Goal: Book appointment/travel/reservation

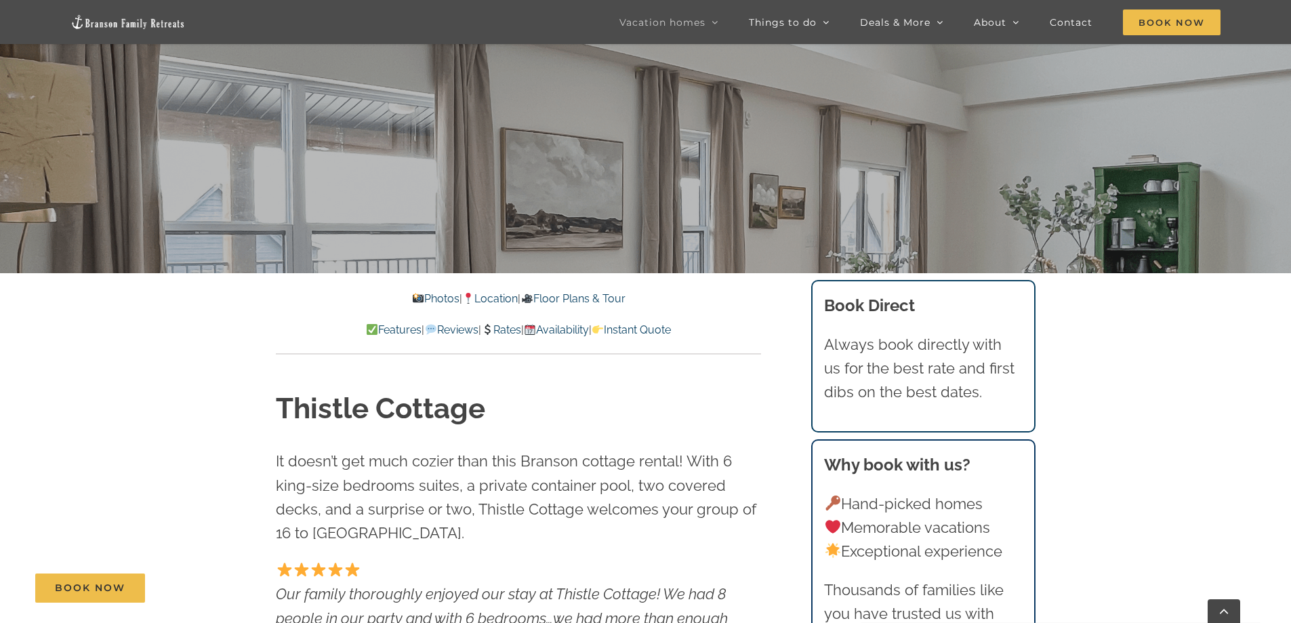
scroll to position [203, 0]
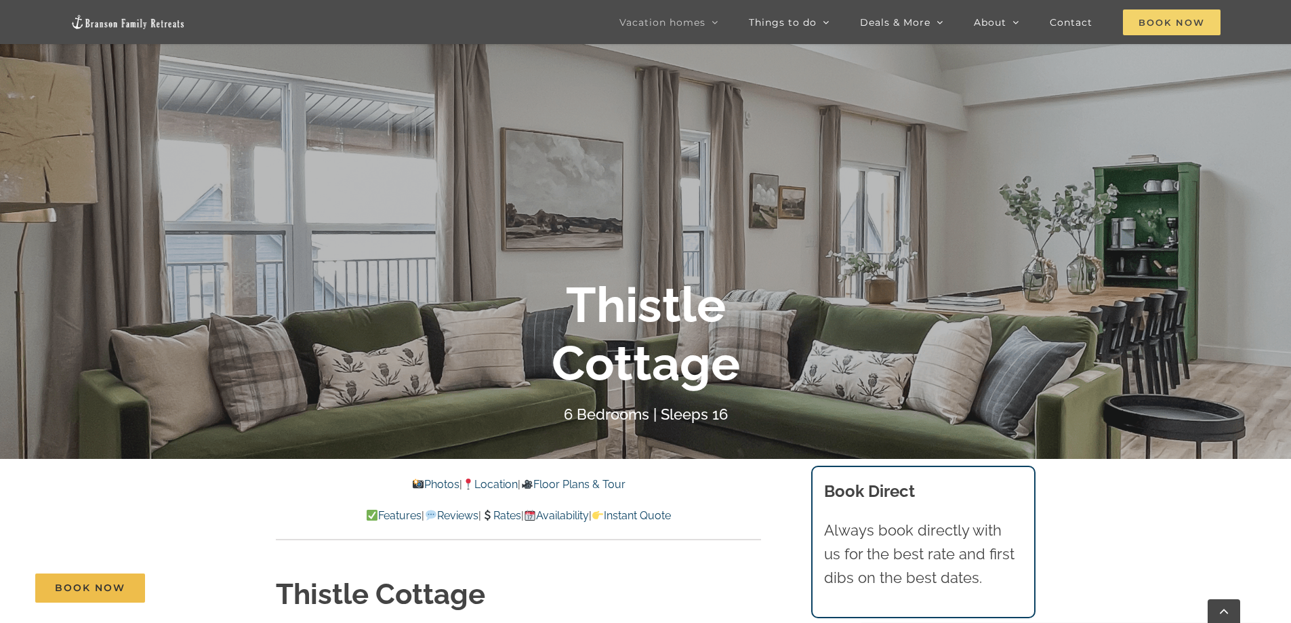
click at [1168, 26] on span "Book Now" at bounding box center [1172, 22] width 98 height 26
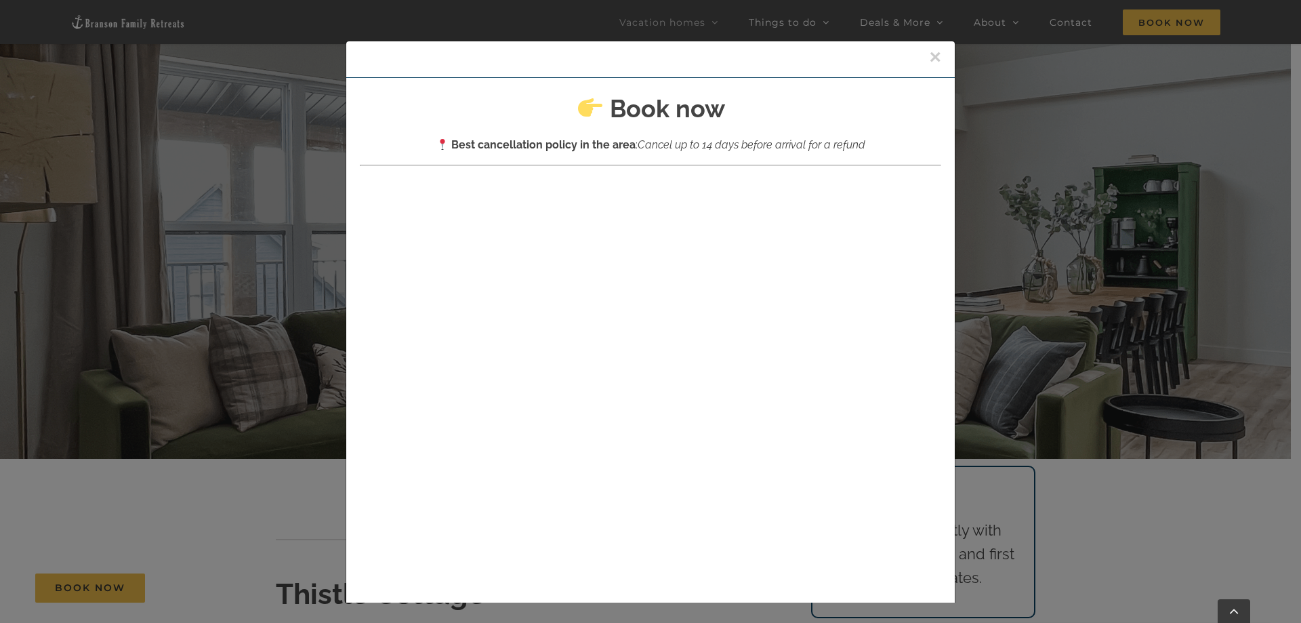
click at [929, 56] on button "×" at bounding box center [935, 57] width 12 height 20
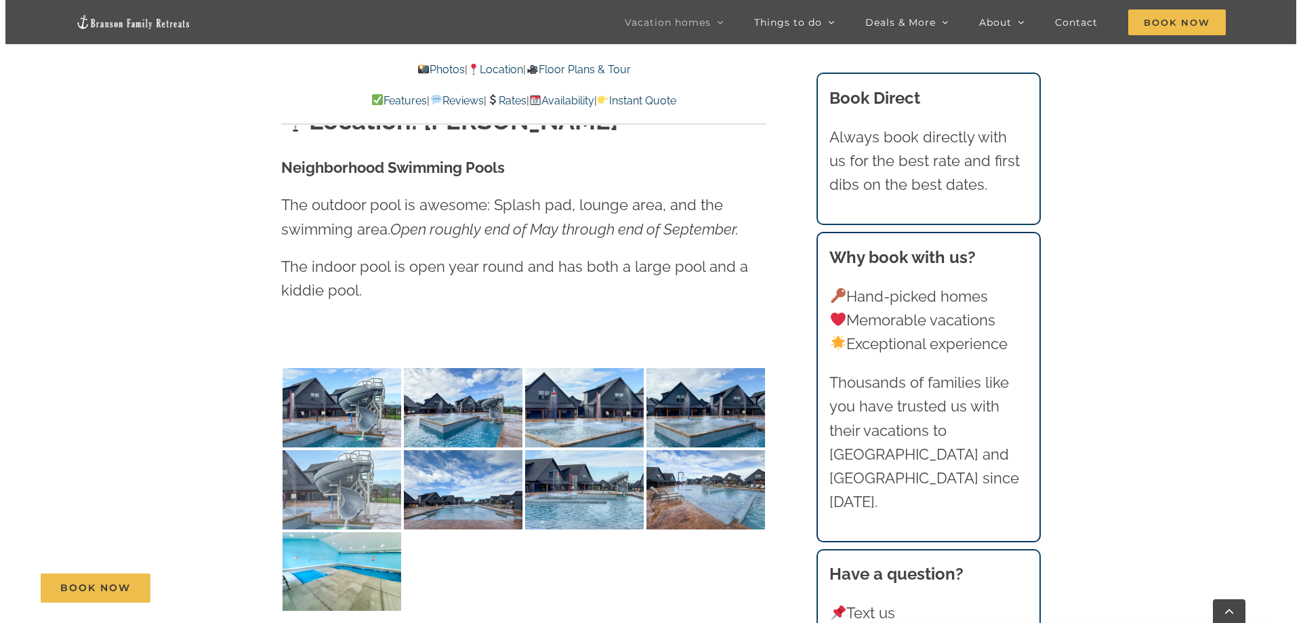
scroll to position [3253, 0]
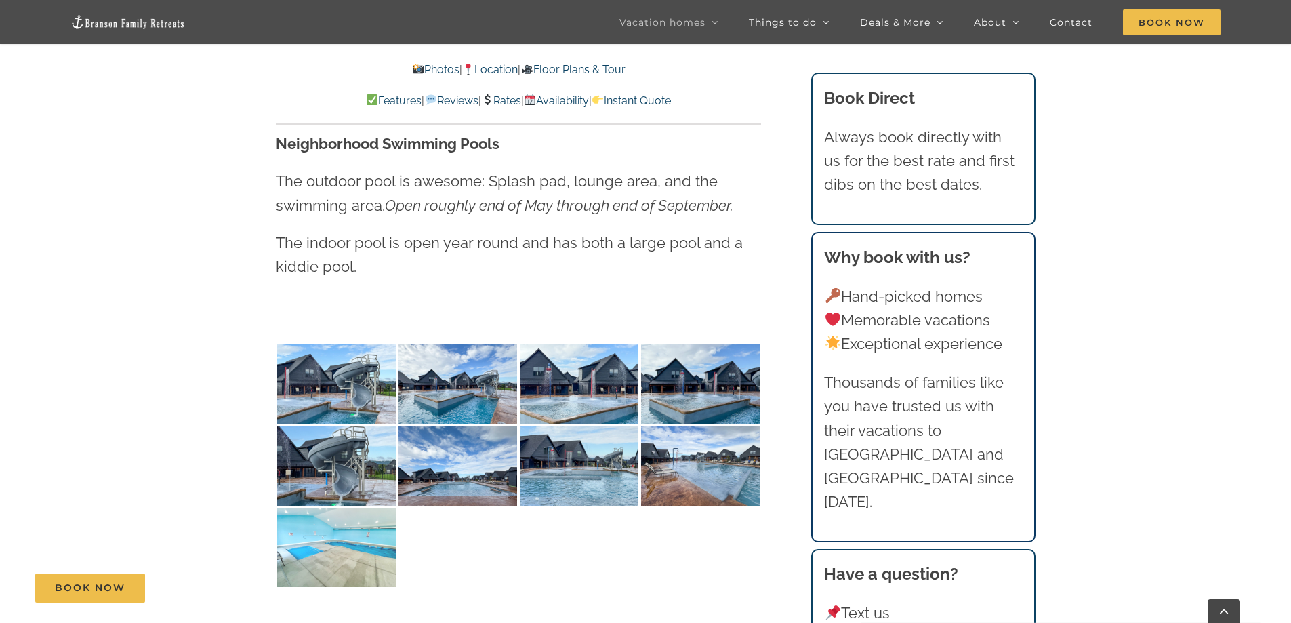
click at [340, 508] on img at bounding box center [336, 547] width 119 height 79
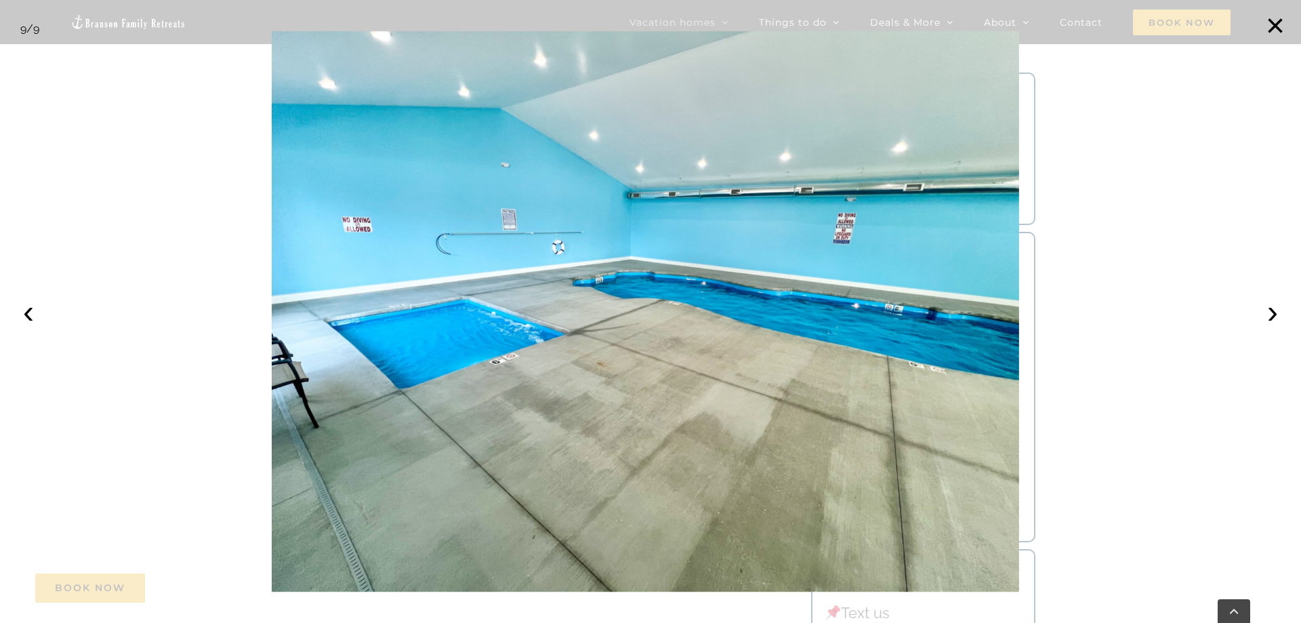
click at [340, 493] on img at bounding box center [646, 311] width 748 height 560
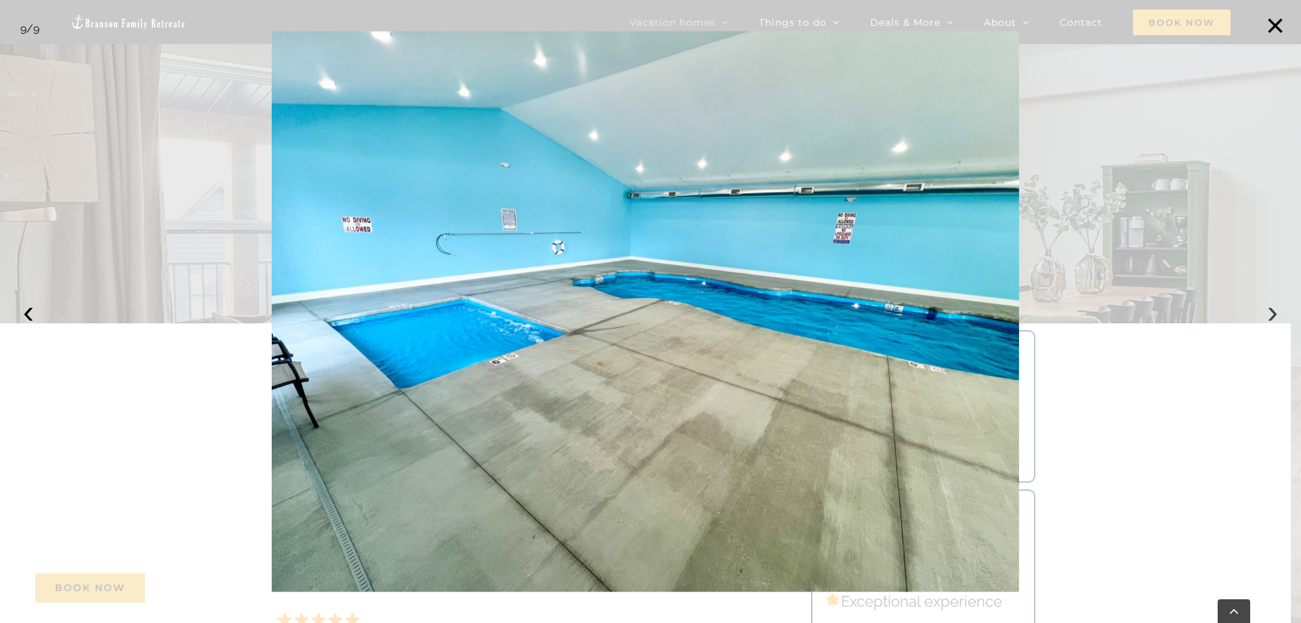
click at [1272, 313] on button "›" at bounding box center [1273, 312] width 30 height 30
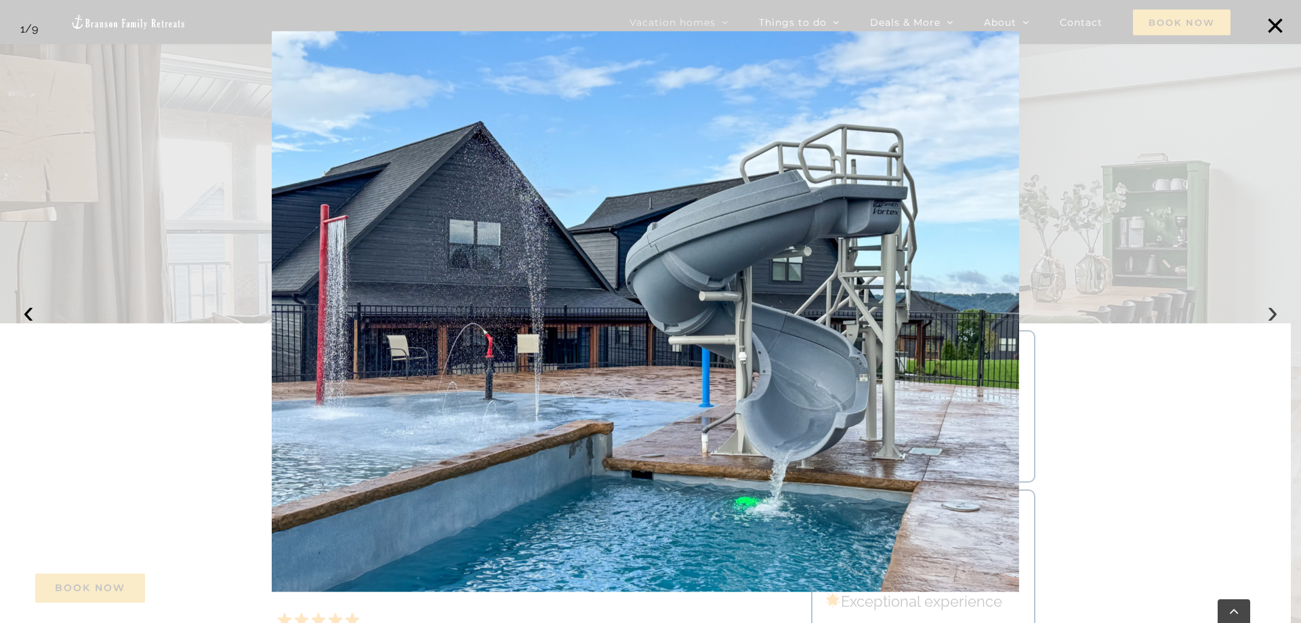
click at [1272, 313] on button "›" at bounding box center [1273, 312] width 30 height 30
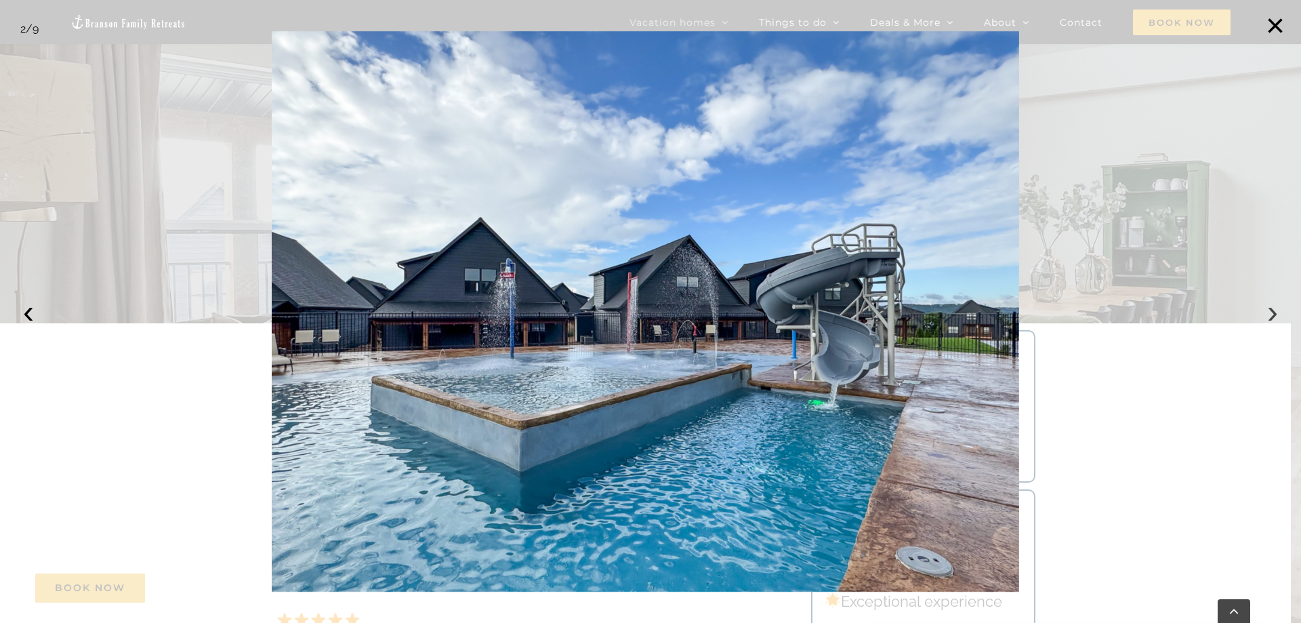
click at [1272, 313] on button "›" at bounding box center [1273, 312] width 30 height 30
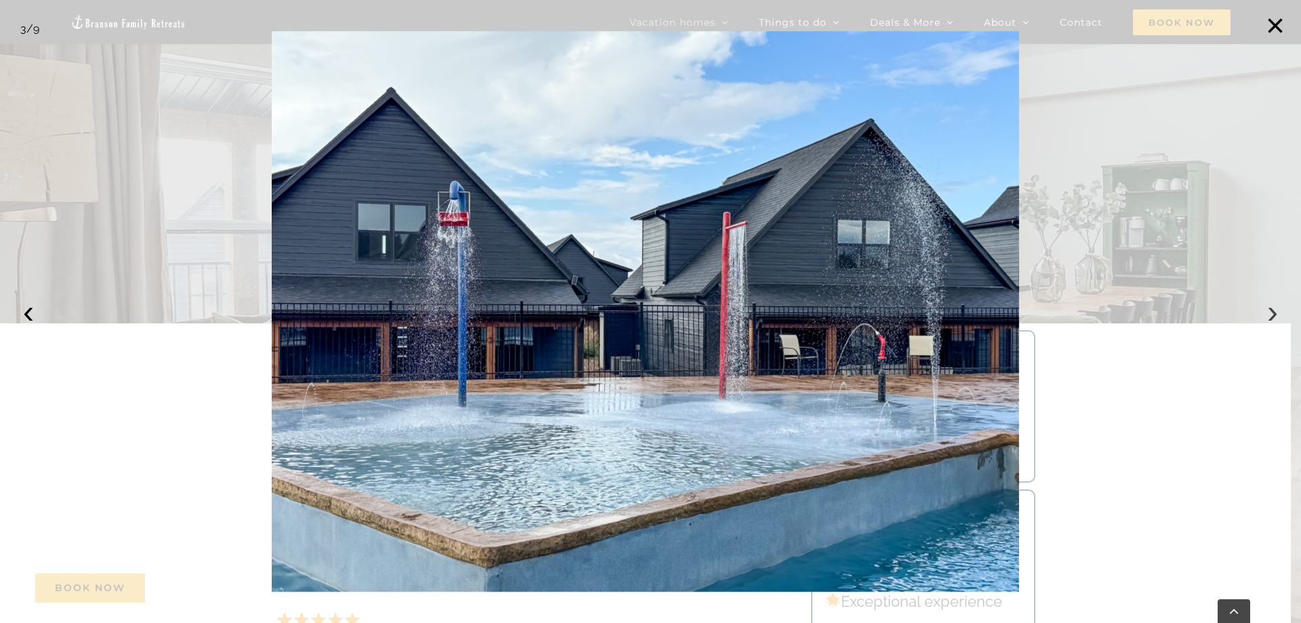
click at [1272, 313] on button "›" at bounding box center [1273, 312] width 30 height 30
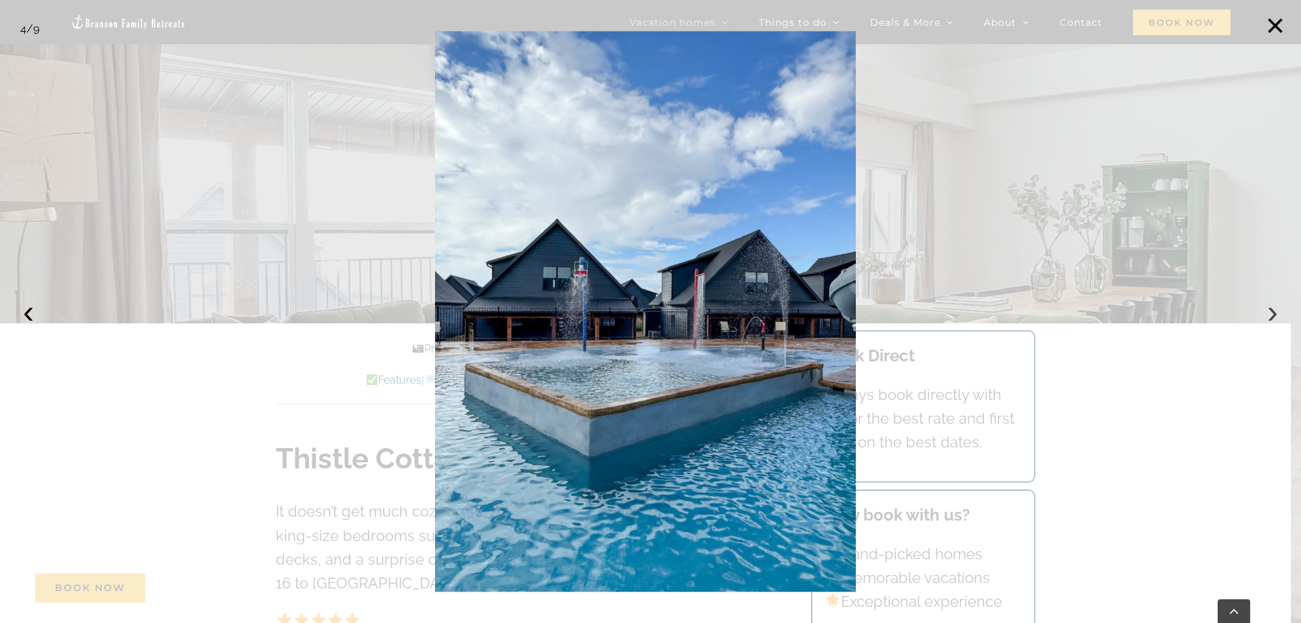
click at [1272, 313] on button "›" at bounding box center [1273, 312] width 30 height 30
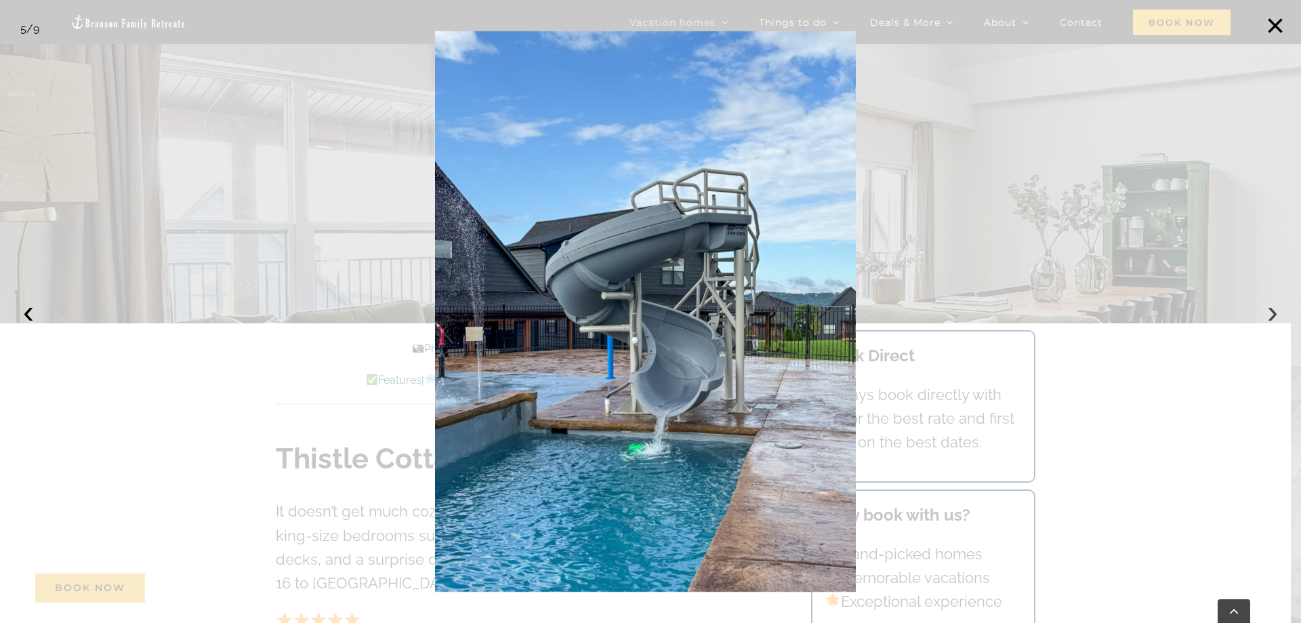
click at [1272, 313] on button "›" at bounding box center [1273, 312] width 30 height 30
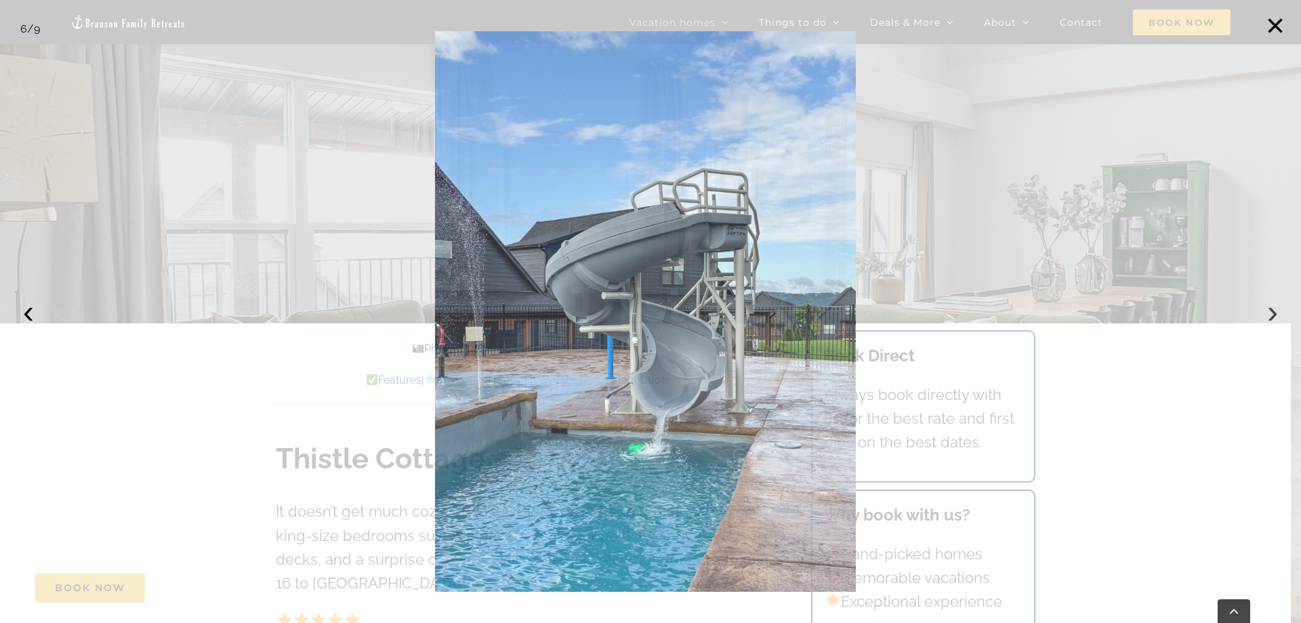
click at [1272, 313] on button "›" at bounding box center [1273, 312] width 30 height 30
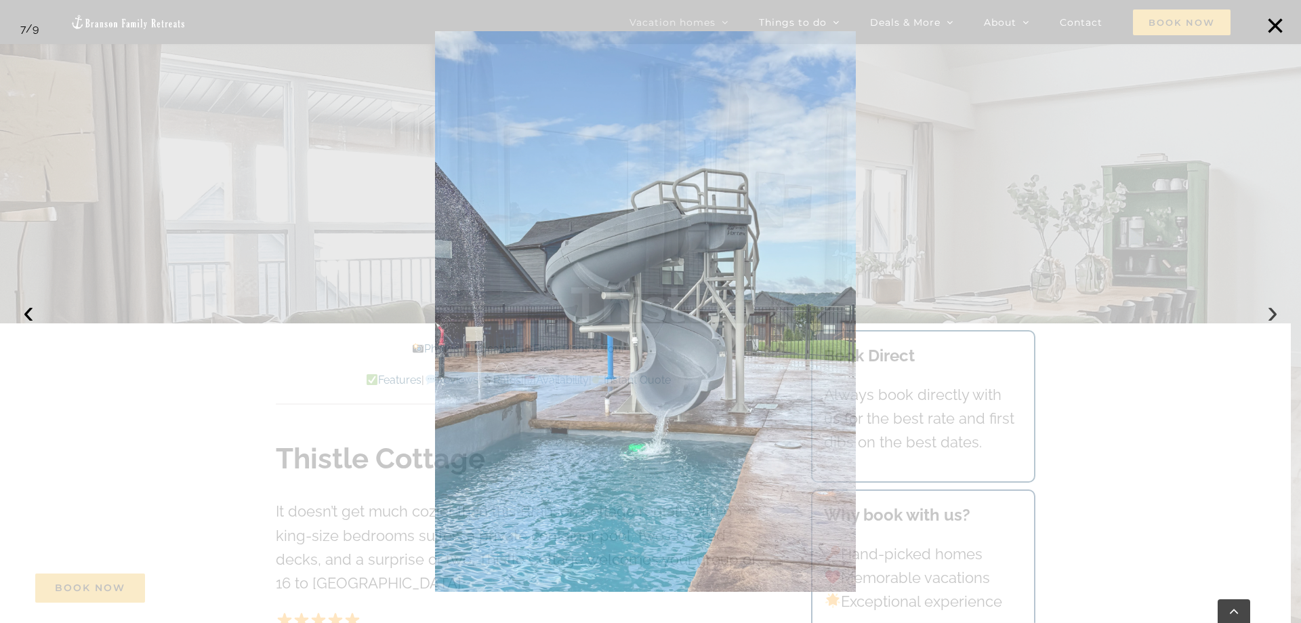
click at [1272, 313] on button "›" at bounding box center [1273, 312] width 30 height 30
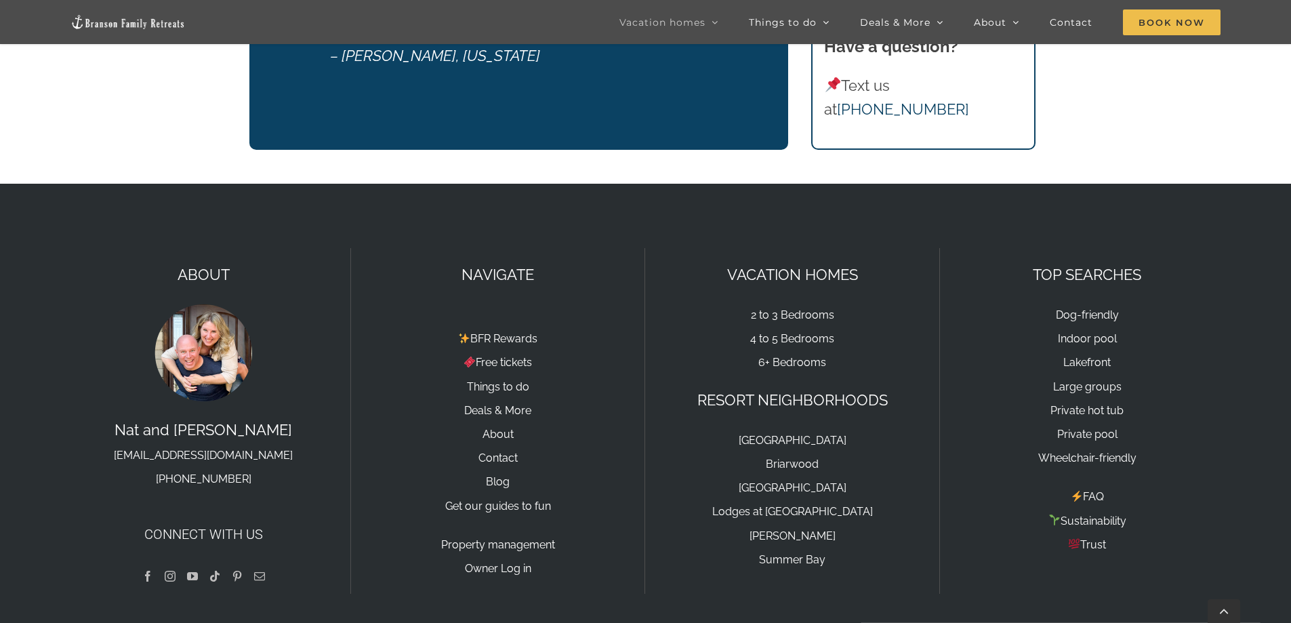
scroll to position [2080, 0]
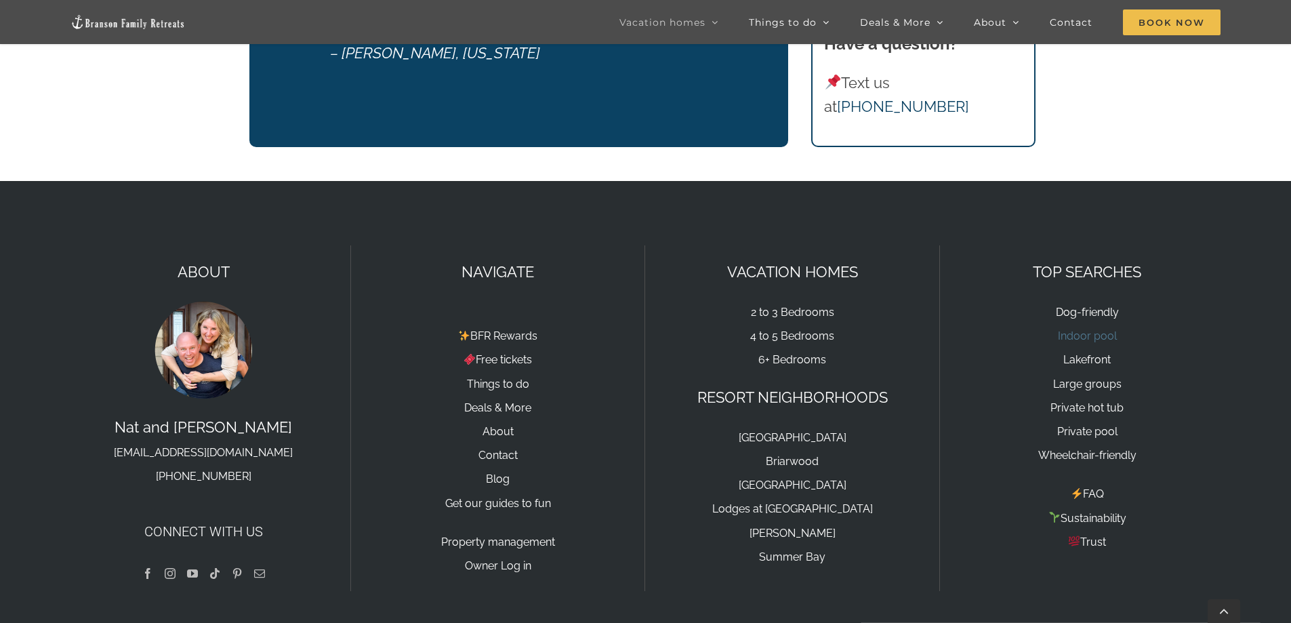
click at [1097, 337] on link "Indoor pool" at bounding box center [1087, 335] width 59 height 13
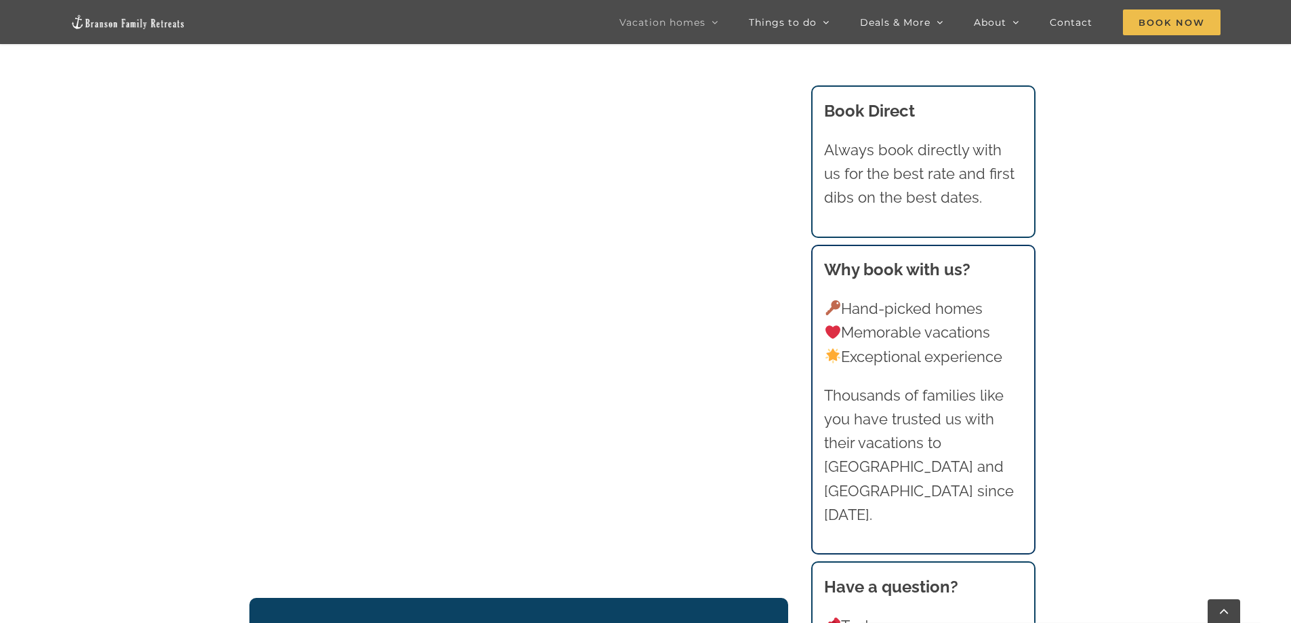
scroll to position [1470, 0]
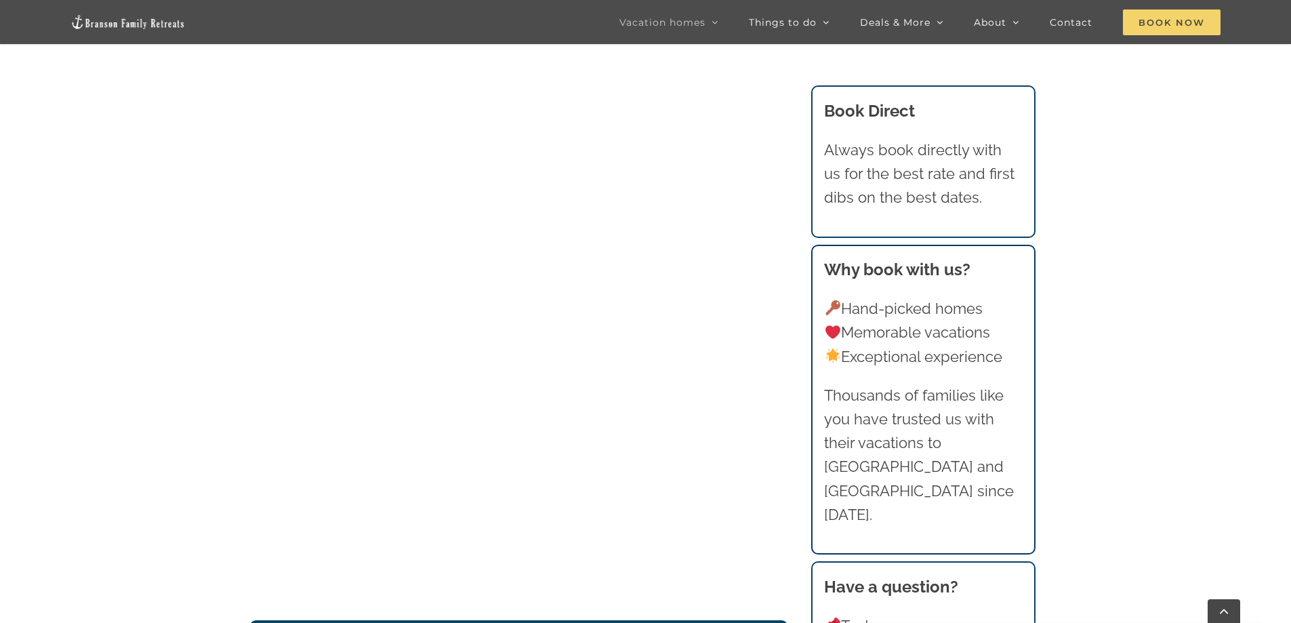
click at [1167, 26] on span "Book Now" at bounding box center [1172, 22] width 98 height 26
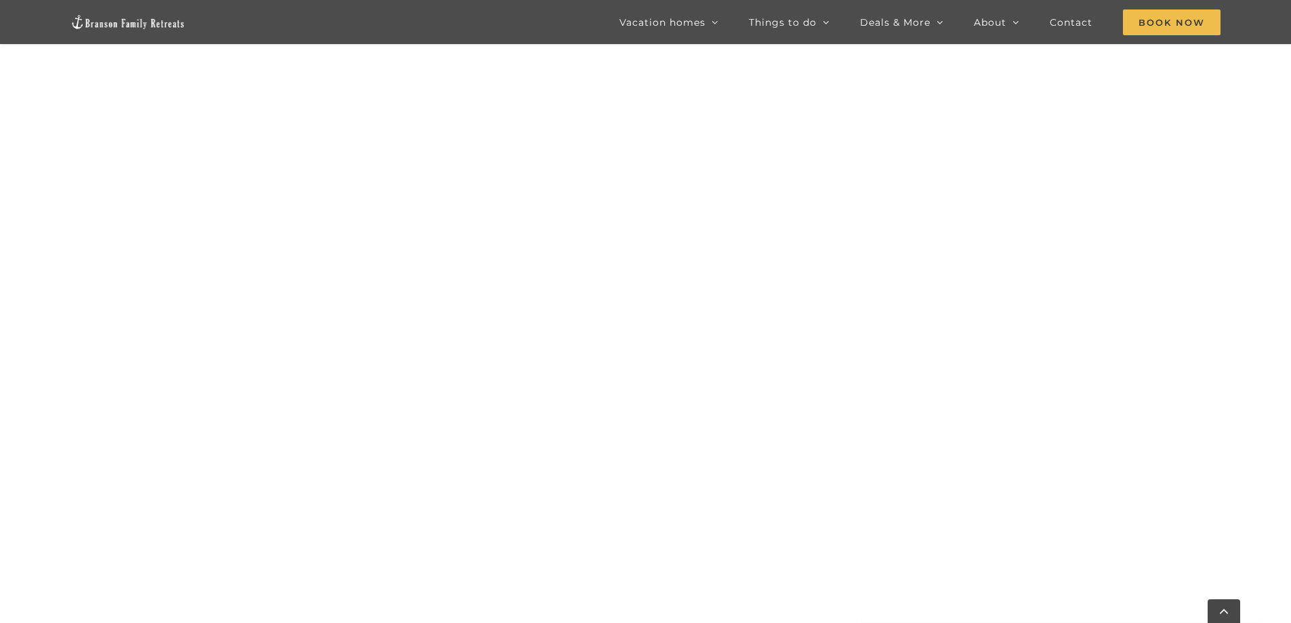
scroll to position [1029, 0]
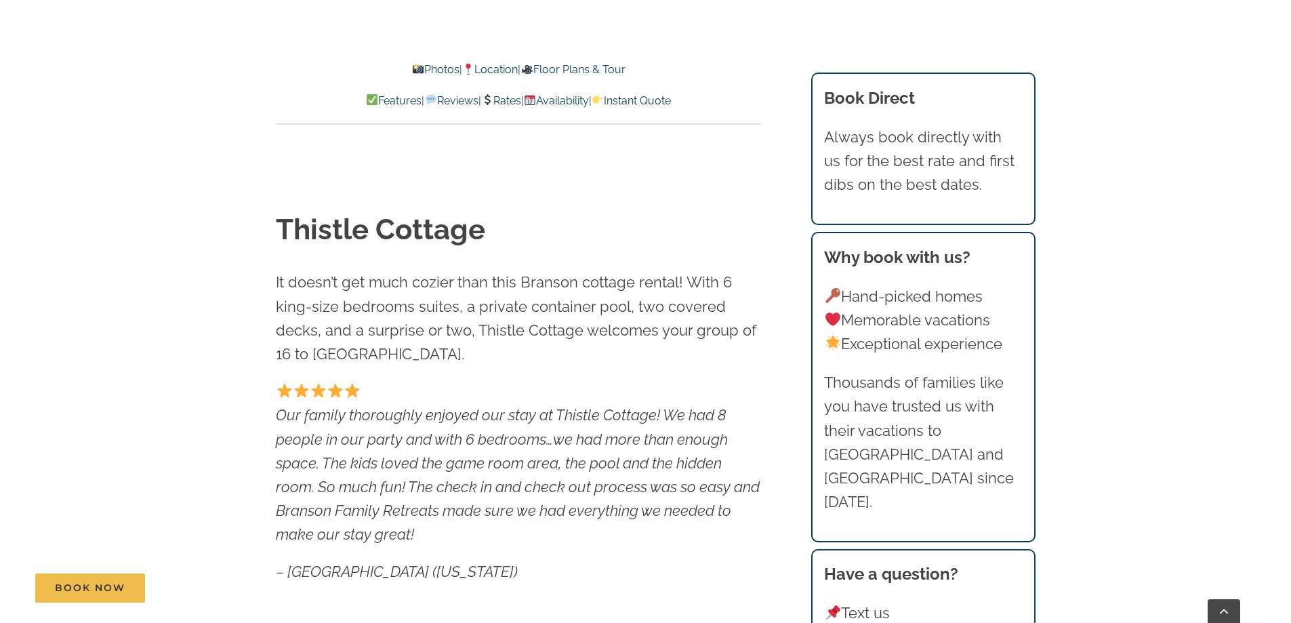
scroll to position [746, 0]
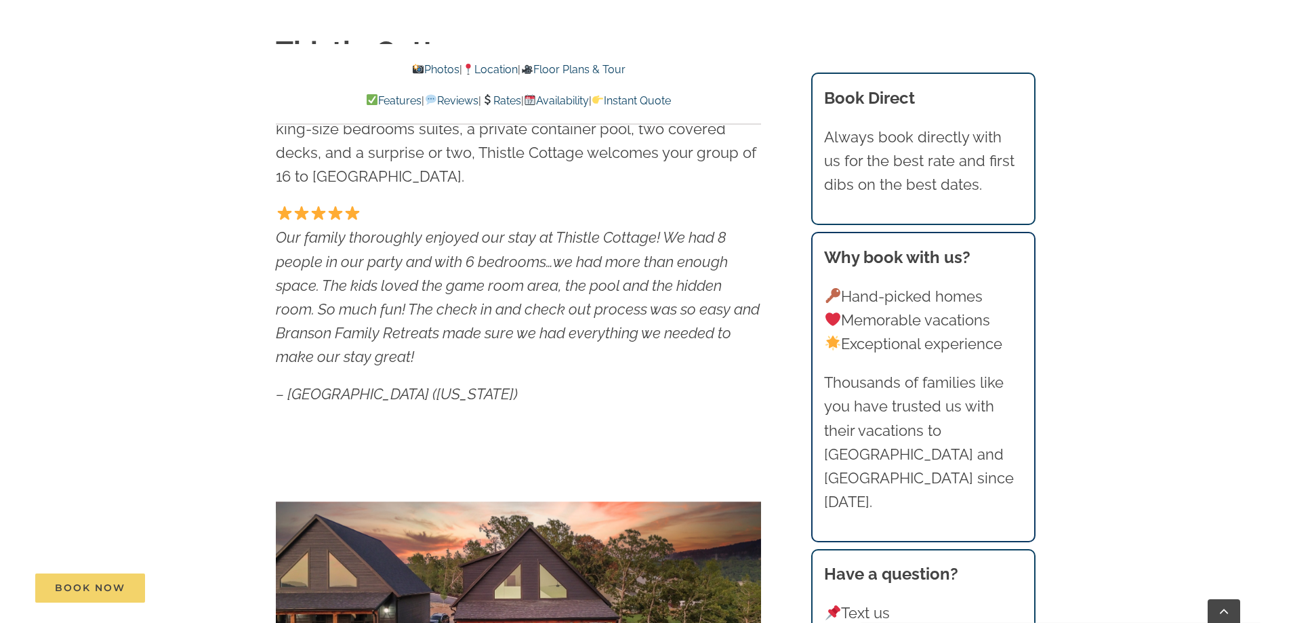
click at [86, 592] on span "Book Now" at bounding box center [90, 588] width 70 height 12
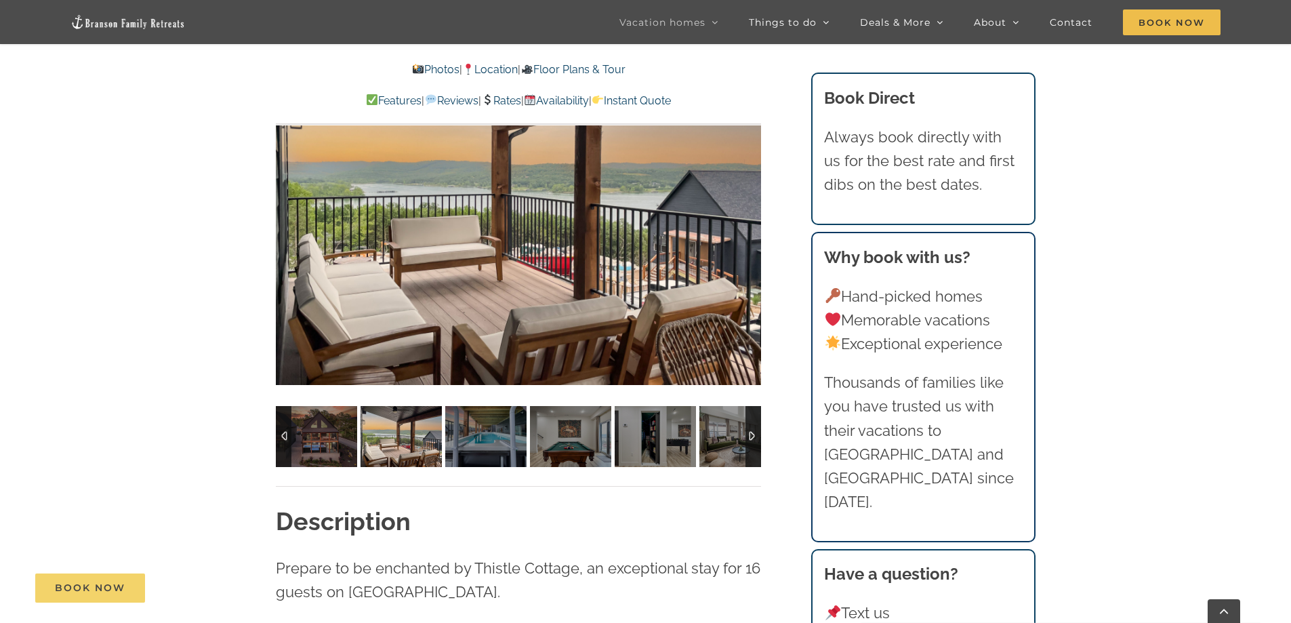
scroll to position [1220, 0]
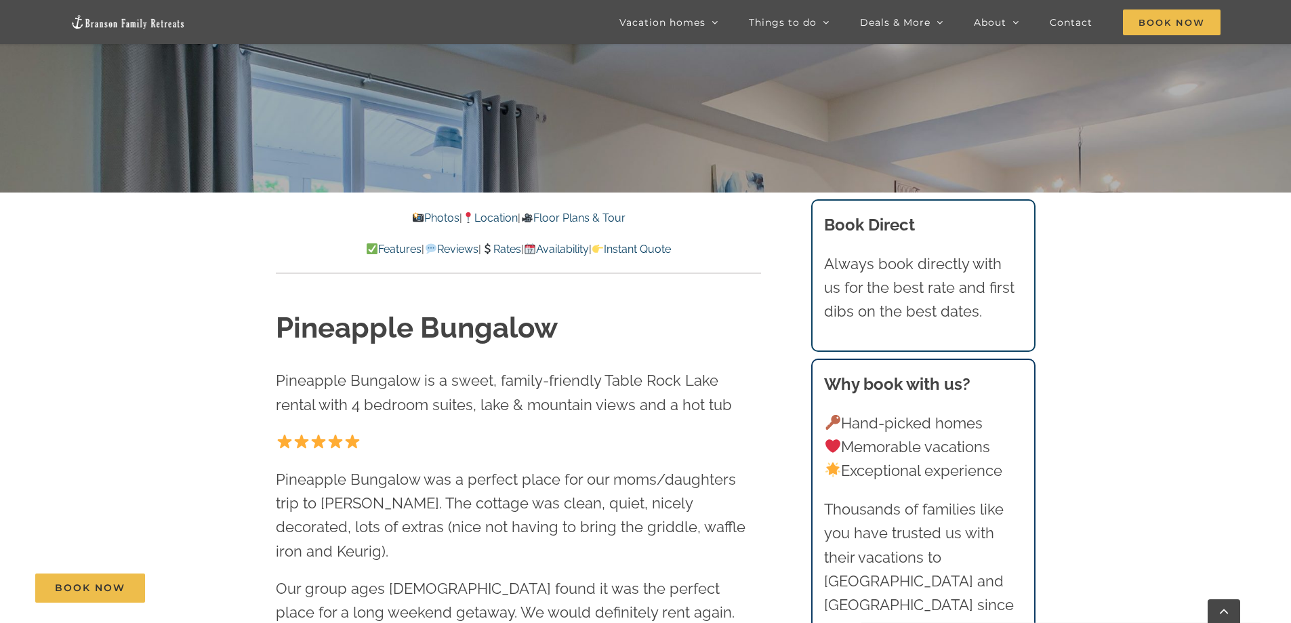
scroll to position [258, 0]
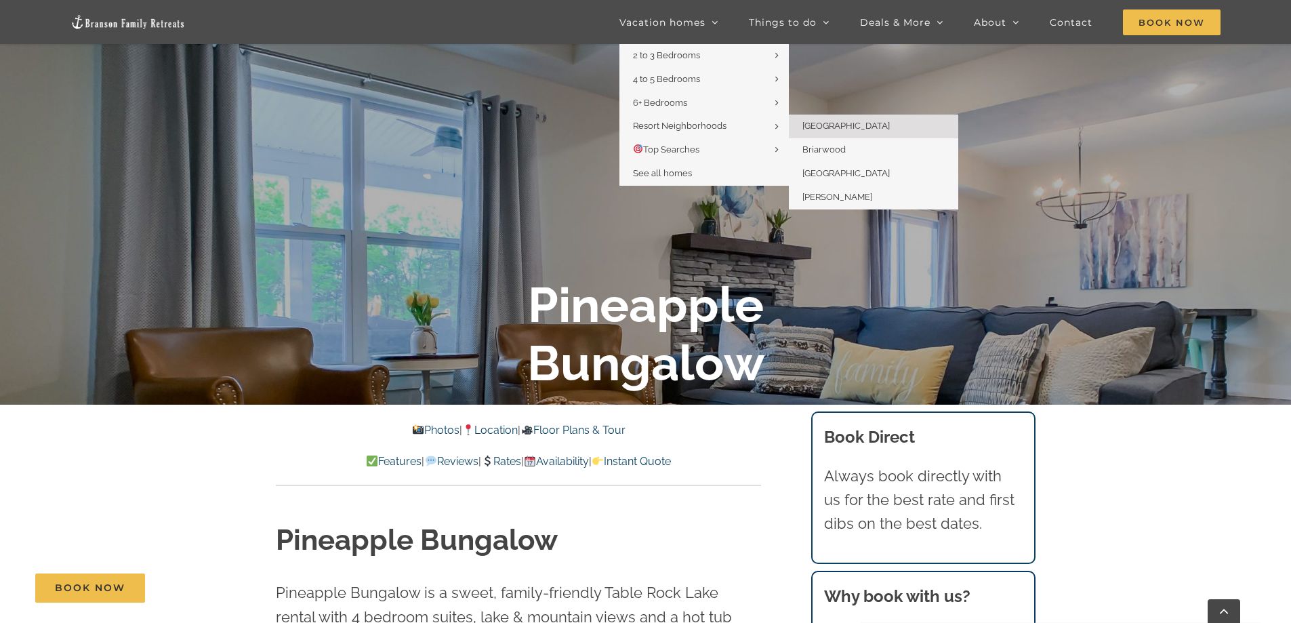
click at [832, 125] on span "[GEOGRAPHIC_DATA]" at bounding box center [845, 126] width 87 height 10
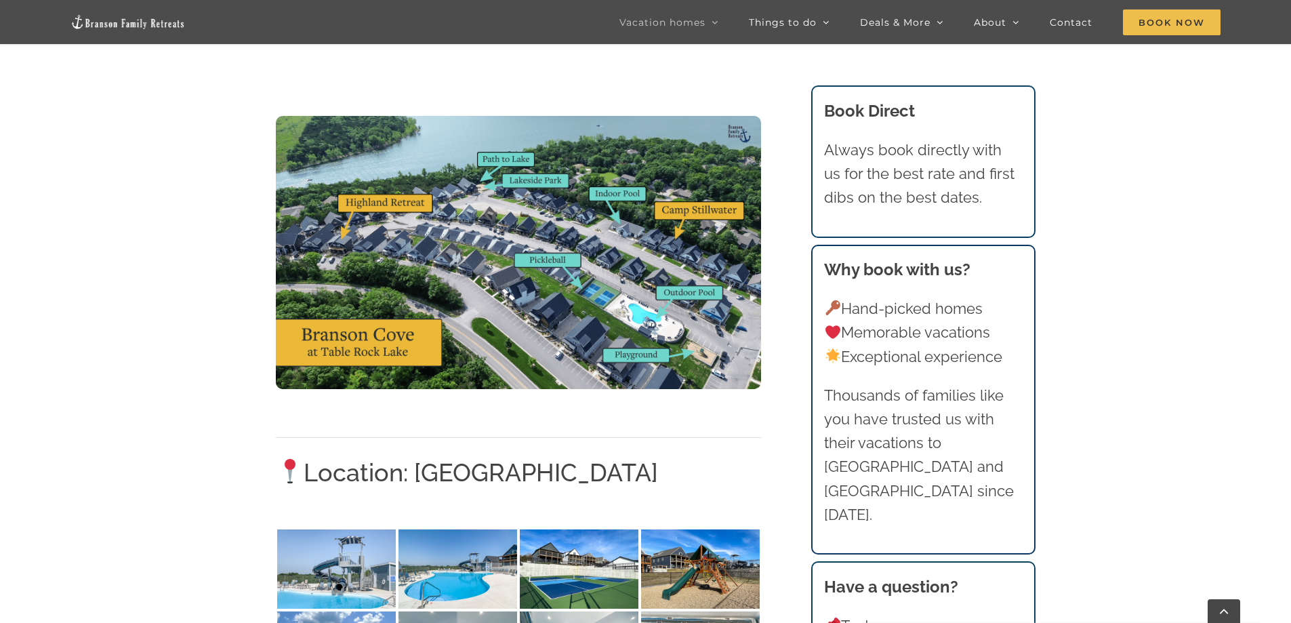
scroll to position [1658, 0]
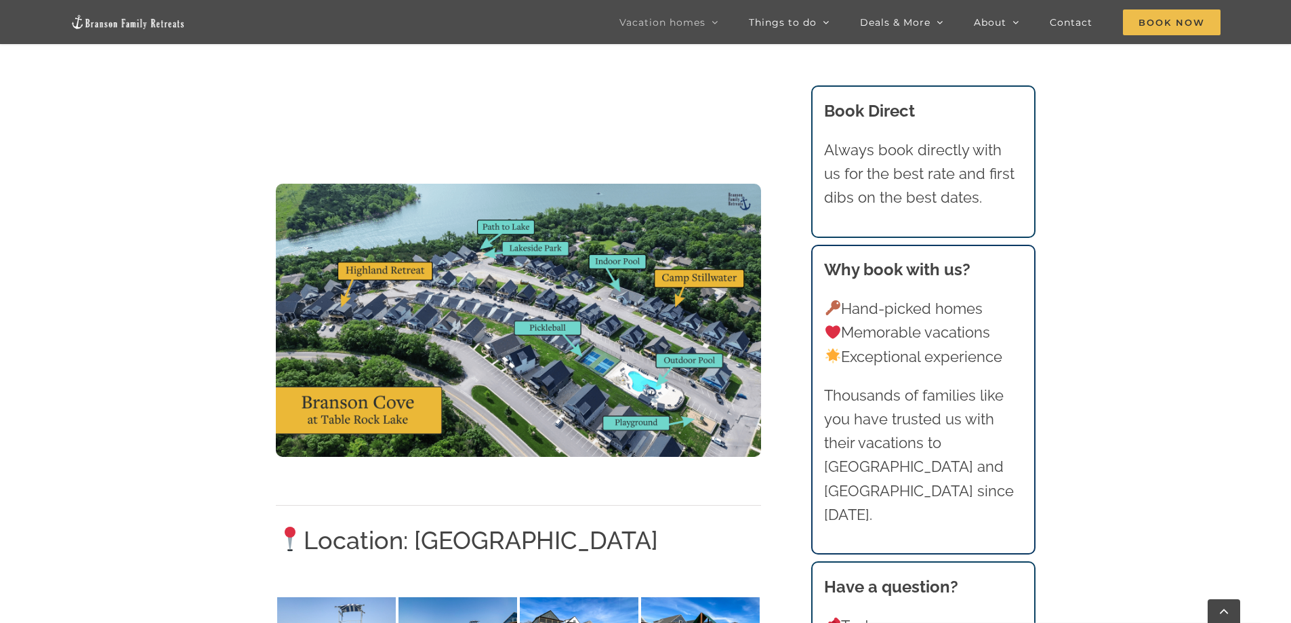
click at [626, 335] on img at bounding box center [518, 320] width 485 height 273
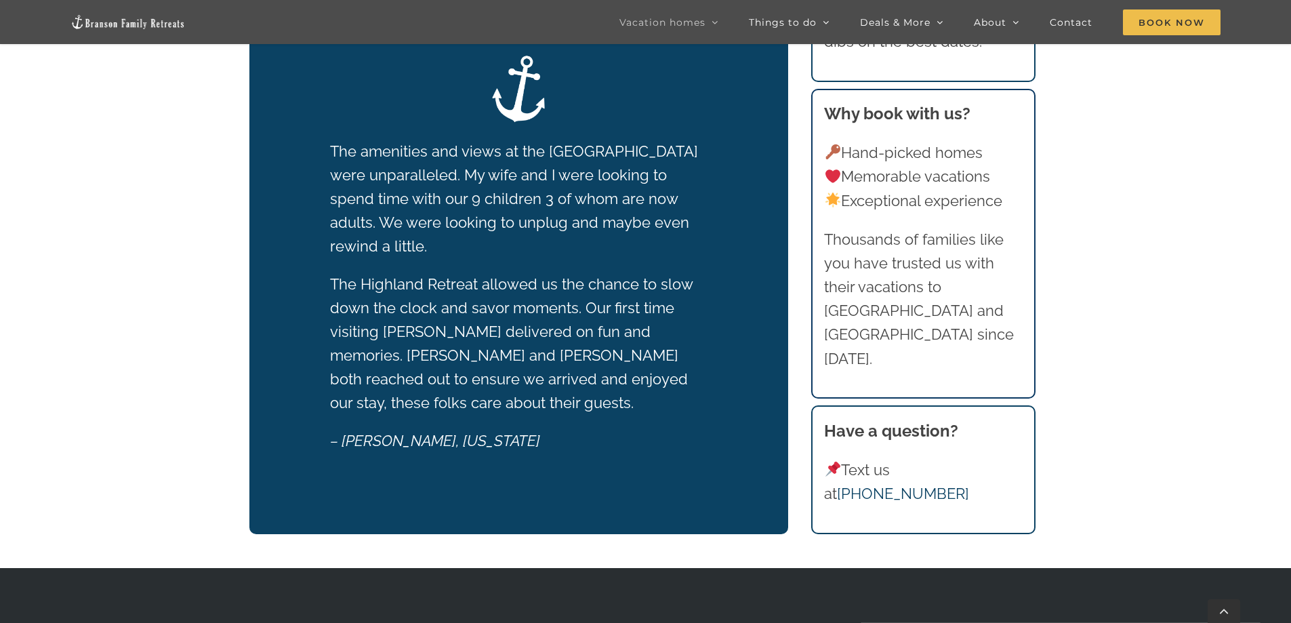
scroll to position [4098, 0]
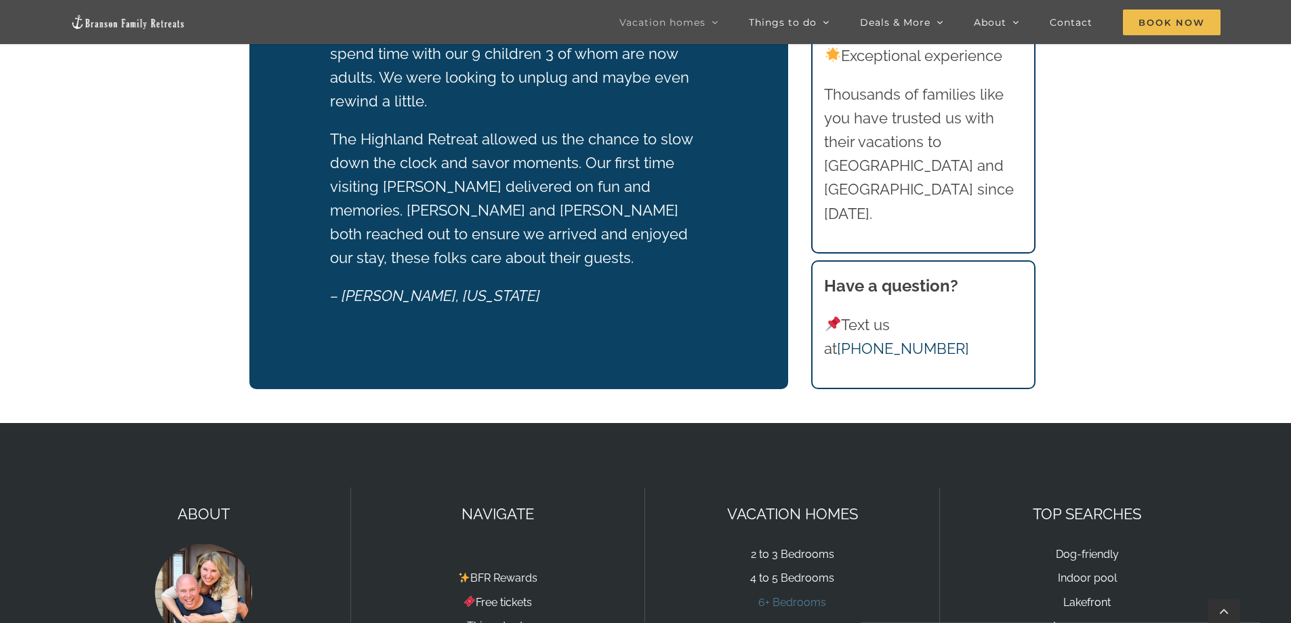
click at [795, 596] on link "6+ Bedrooms" at bounding box center [792, 602] width 68 height 13
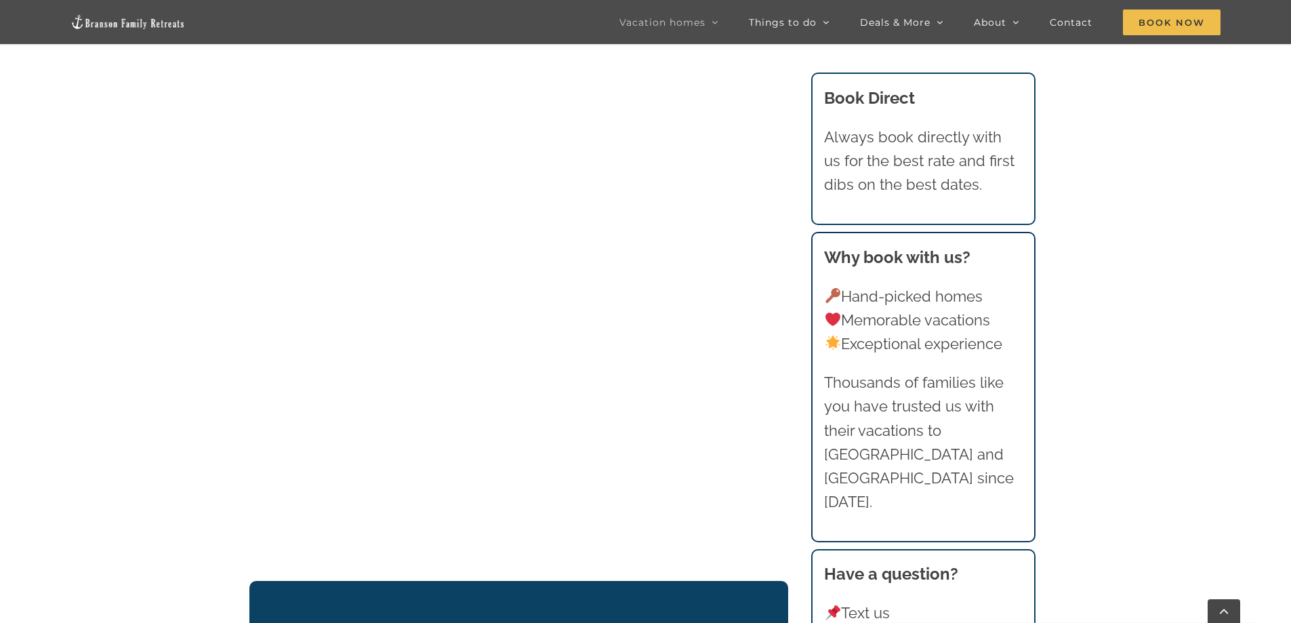
scroll to position [1559, 0]
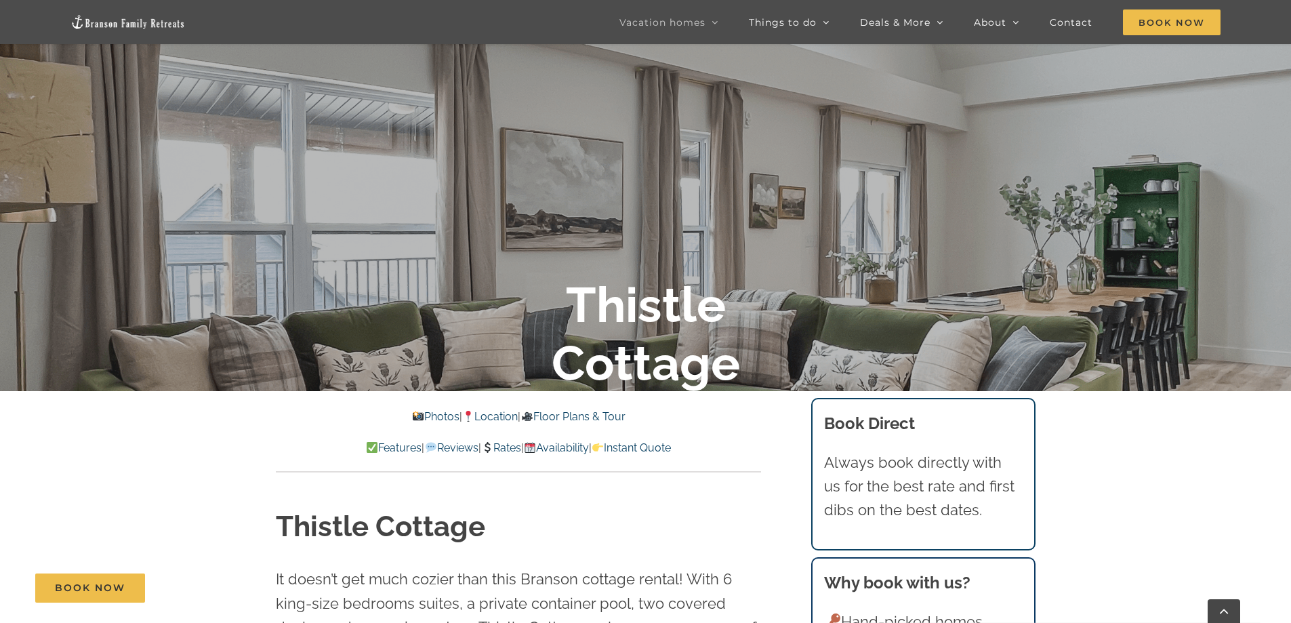
click at [661, 448] on link "Instant Quote" at bounding box center [631, 447] width 79 height 13
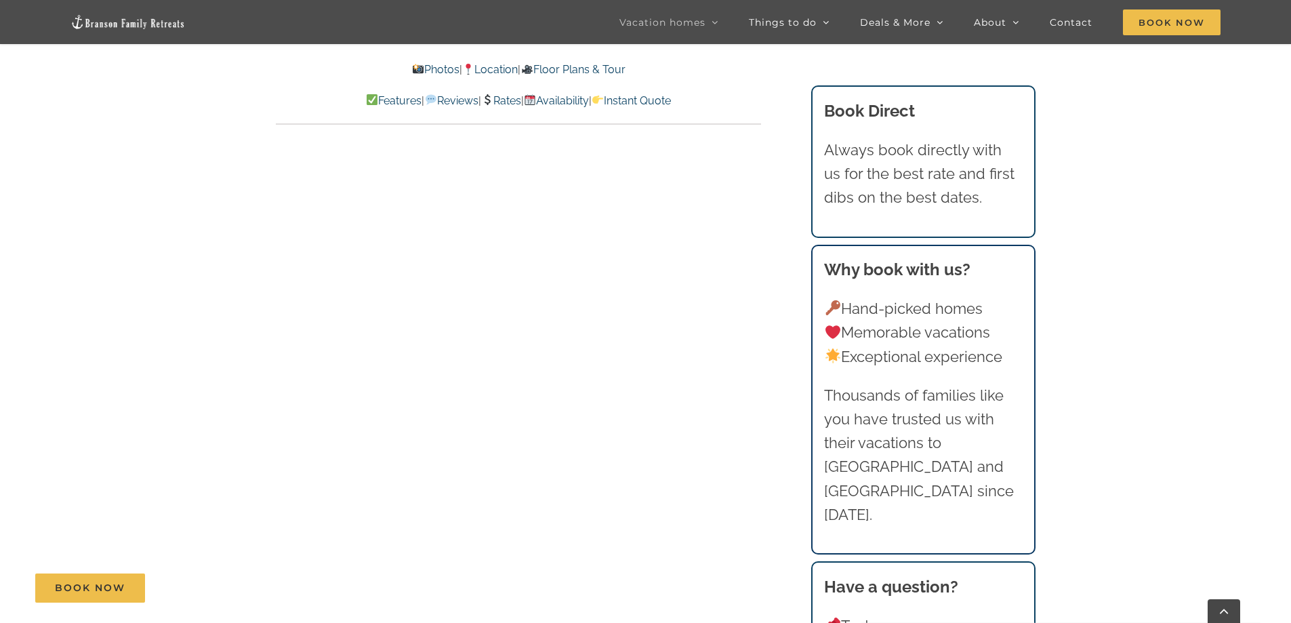
scroll to position [6965, 0]
click at [495, 99] on link "Rates" at bounding box center [501, 100] width 40 height 13
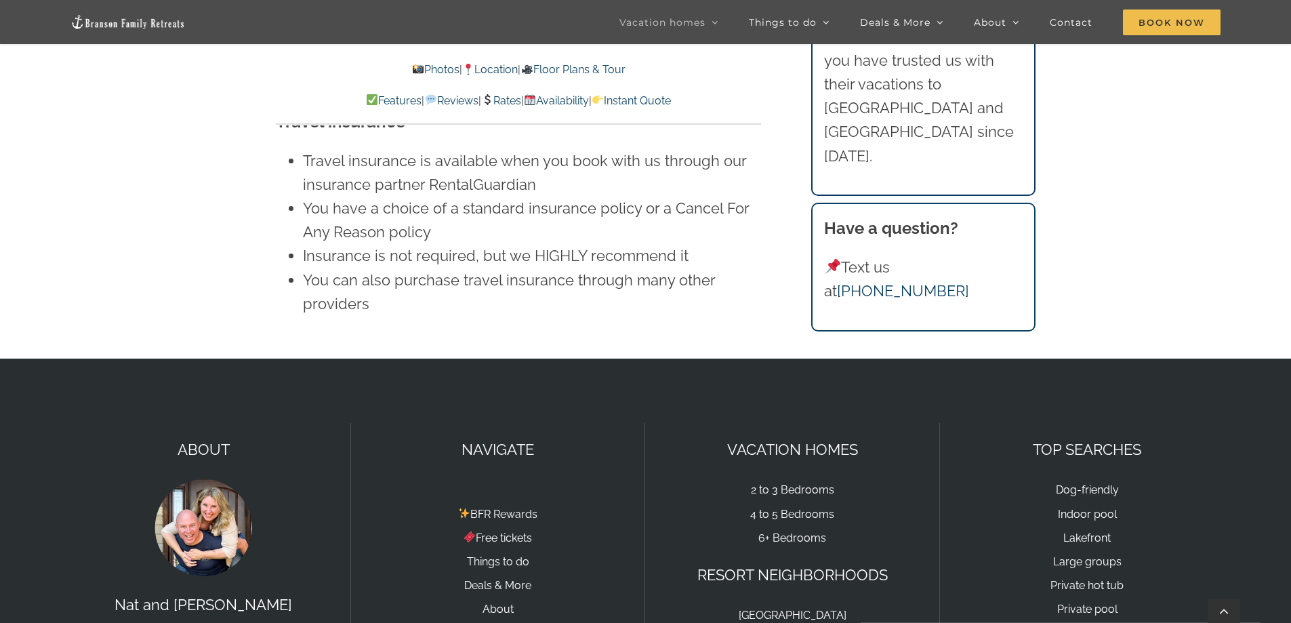
scroll to position [9119, 0]
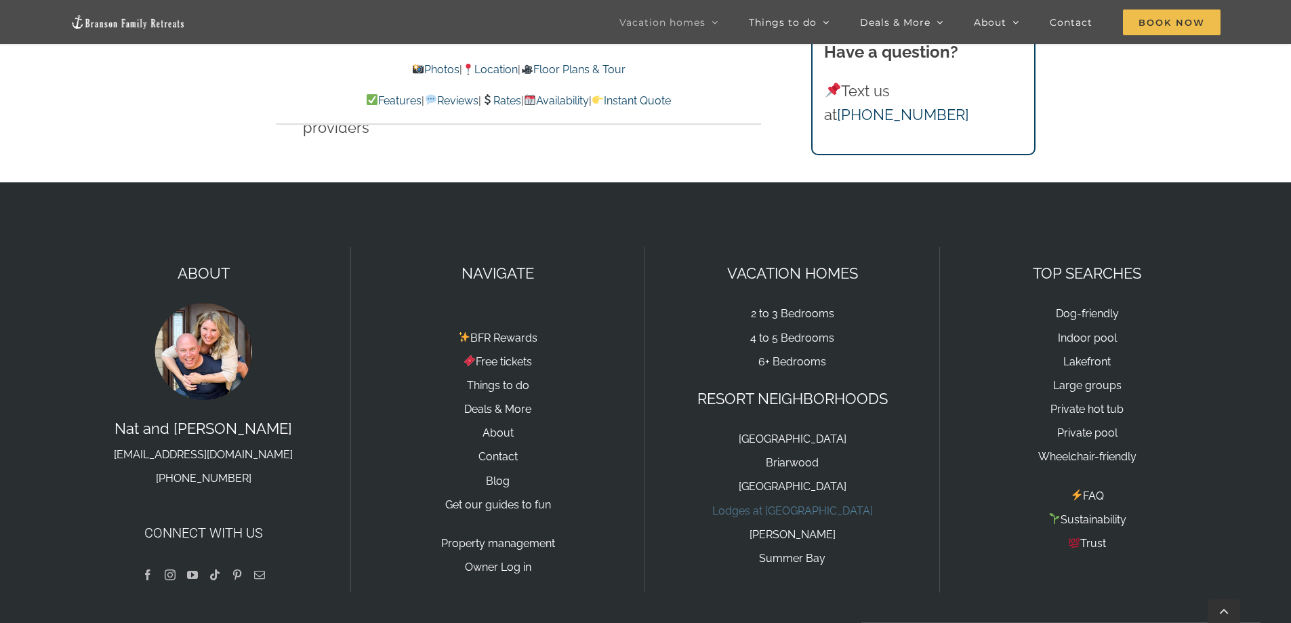
click at [804, 504] on link "Lodges at [GEOGRAPHIC_DATA]" at bounding box center [792, 510] width 161 height 13
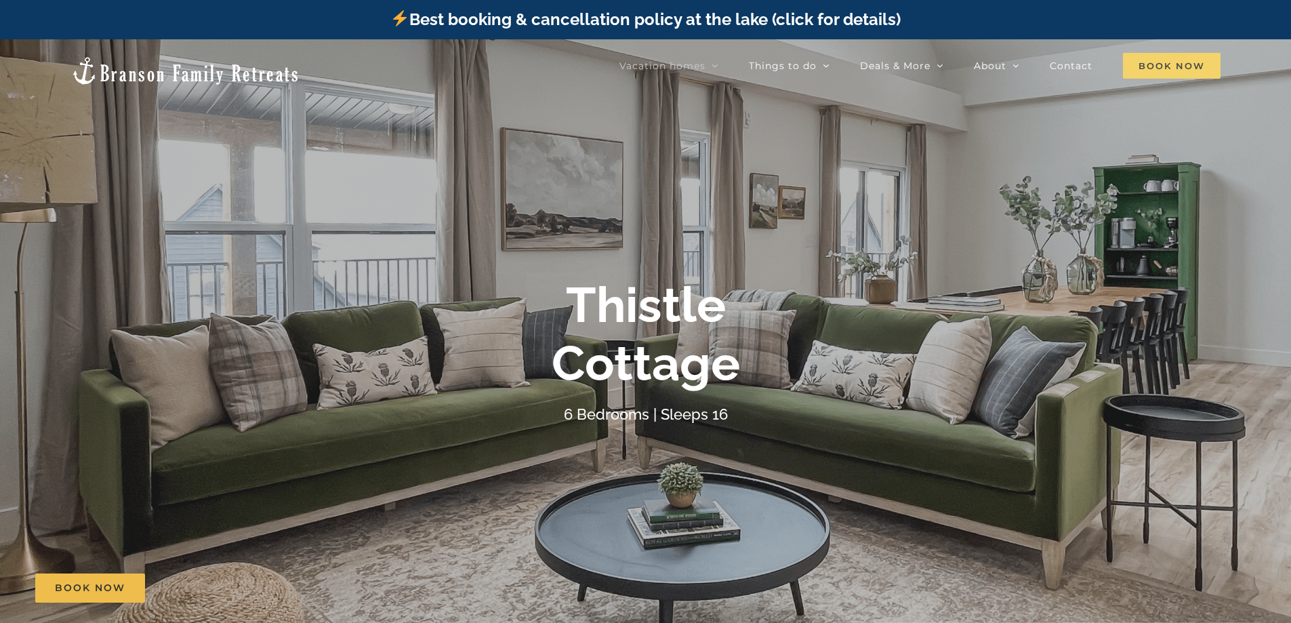
click at [1183, 65] on span "Book Now" at bounding box center [1172, 66] width 98 height 26
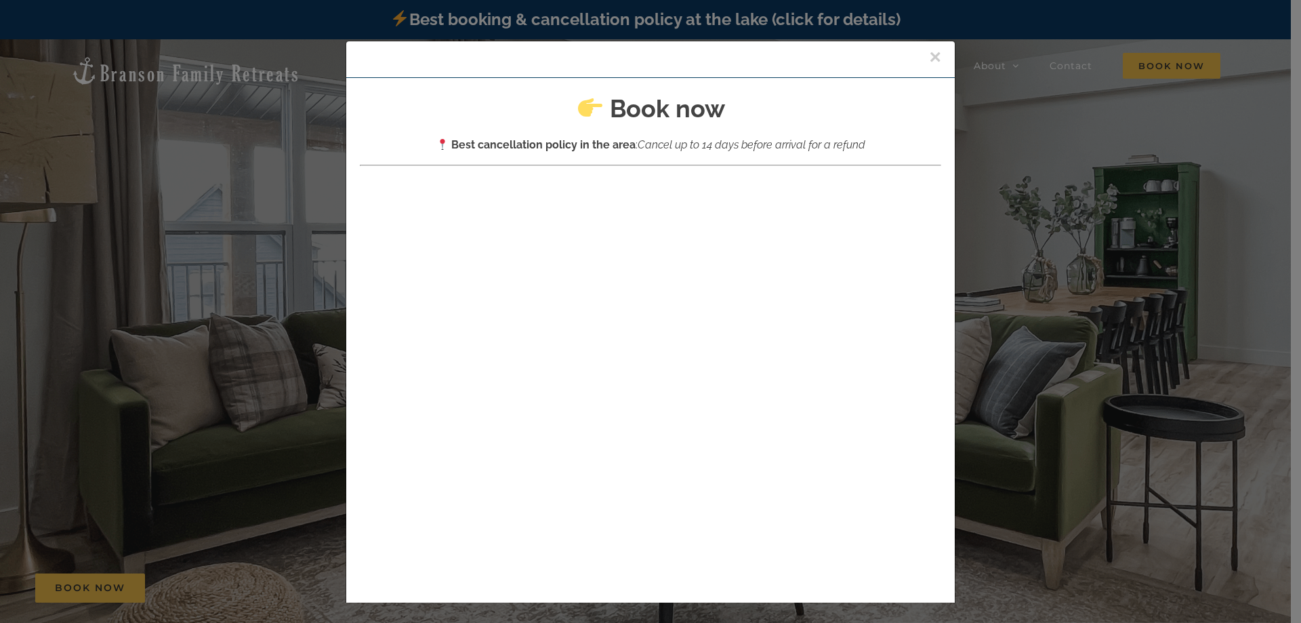
click at [929, 61] on button "×" at bounding box center [935, 57] width 12 height 20
